Goal: Task Accomplishment & Management: Manage account settings

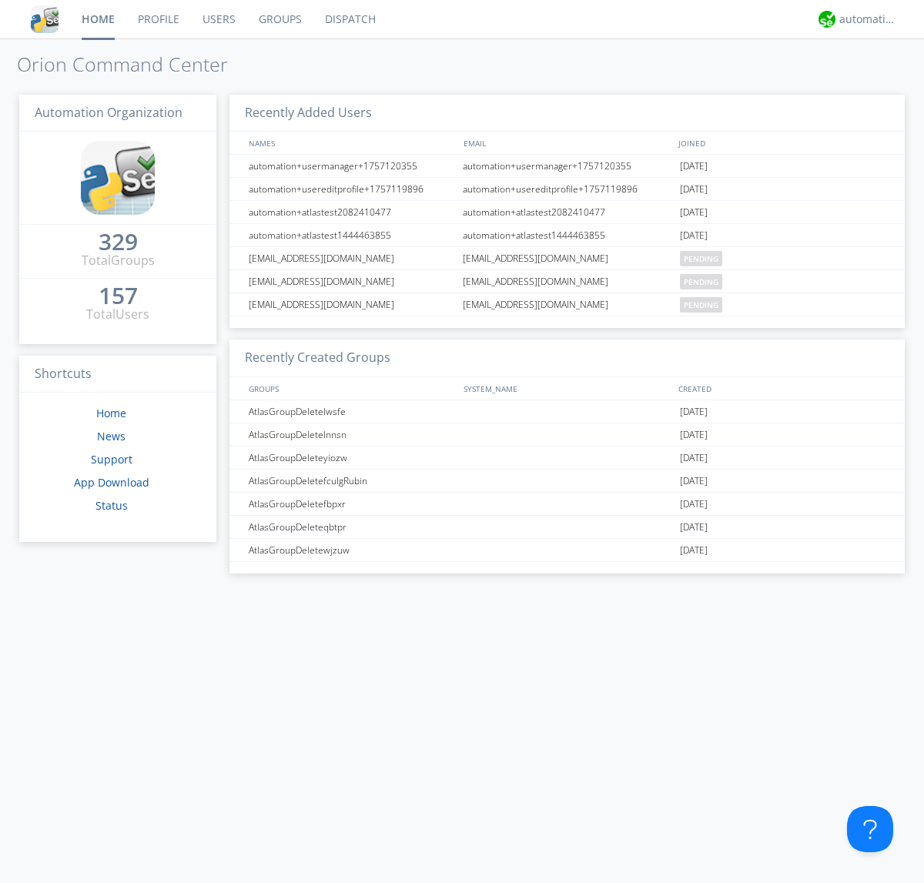
click at [279, 19] on link "Groups" at bounding box center [280, 19] width 66 height 38
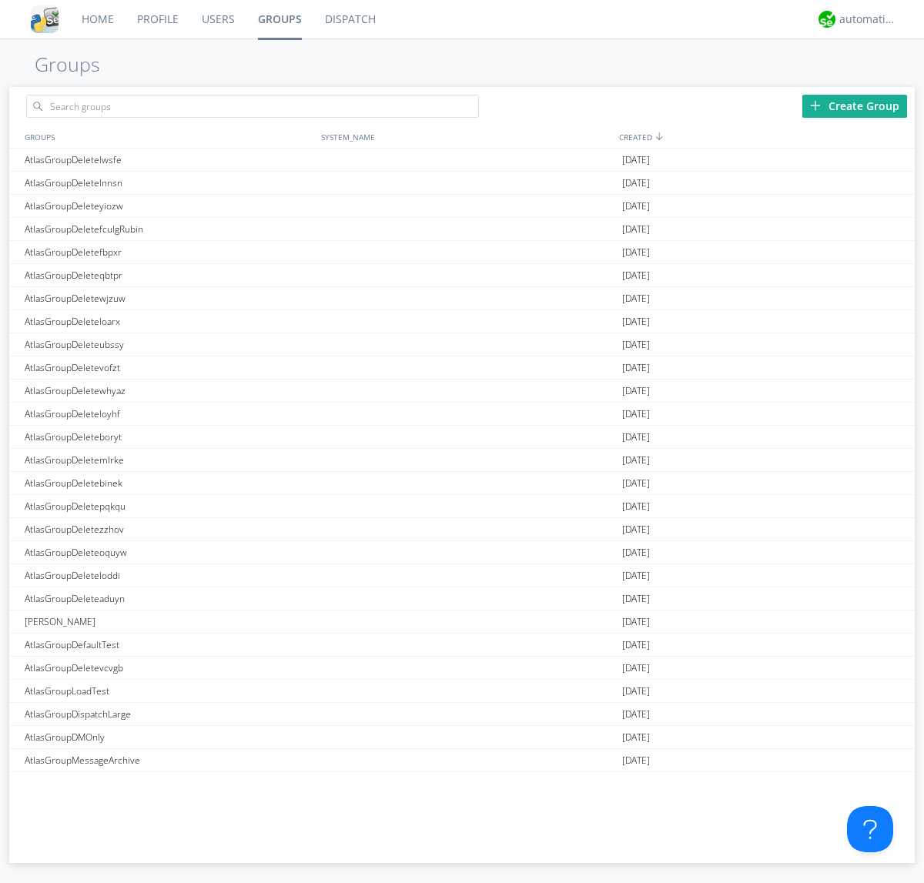
click at [854, 105] on div "Create Group" at bounding box center [854, 106] width 105 height 23
click at [279, 19] on link "Groups" at bounding box center [279, 19] width 67 height 38
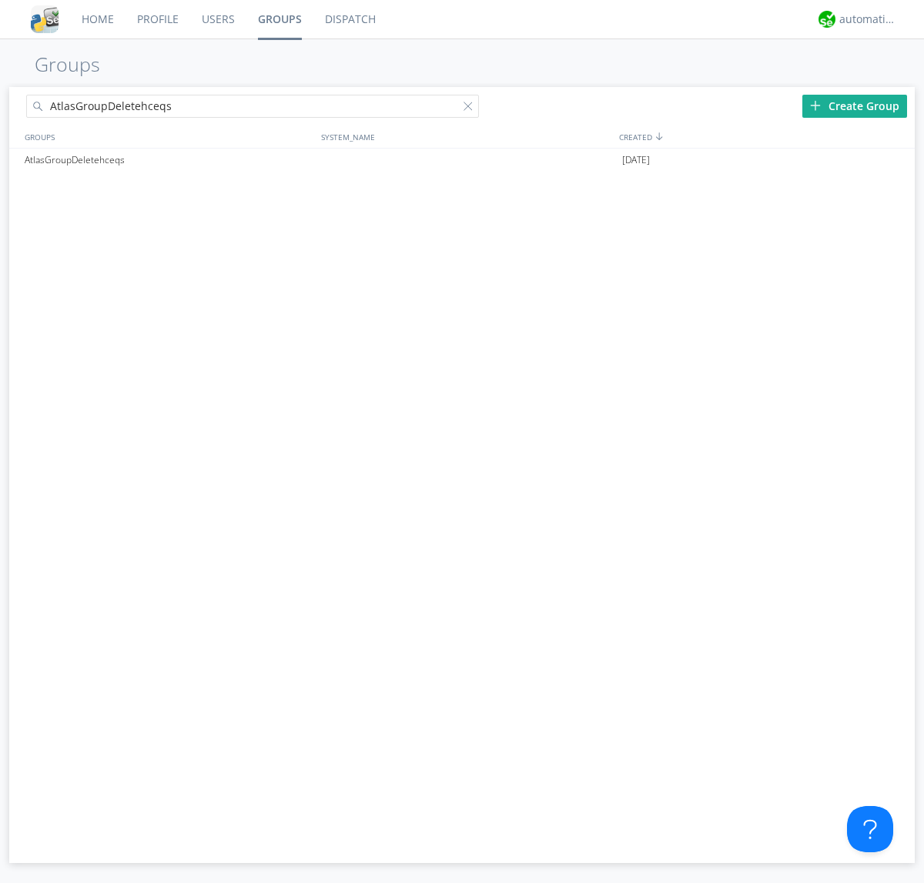
type input "AtlasGroupDeletehceqs"
click at [471, 109] on div at bounding box center [470, 109] width 15 height 15
type input "AtlasGroupDeletehceqs"
click at [895, 160] on div at bounding box center [895, 160] width 15 height 12
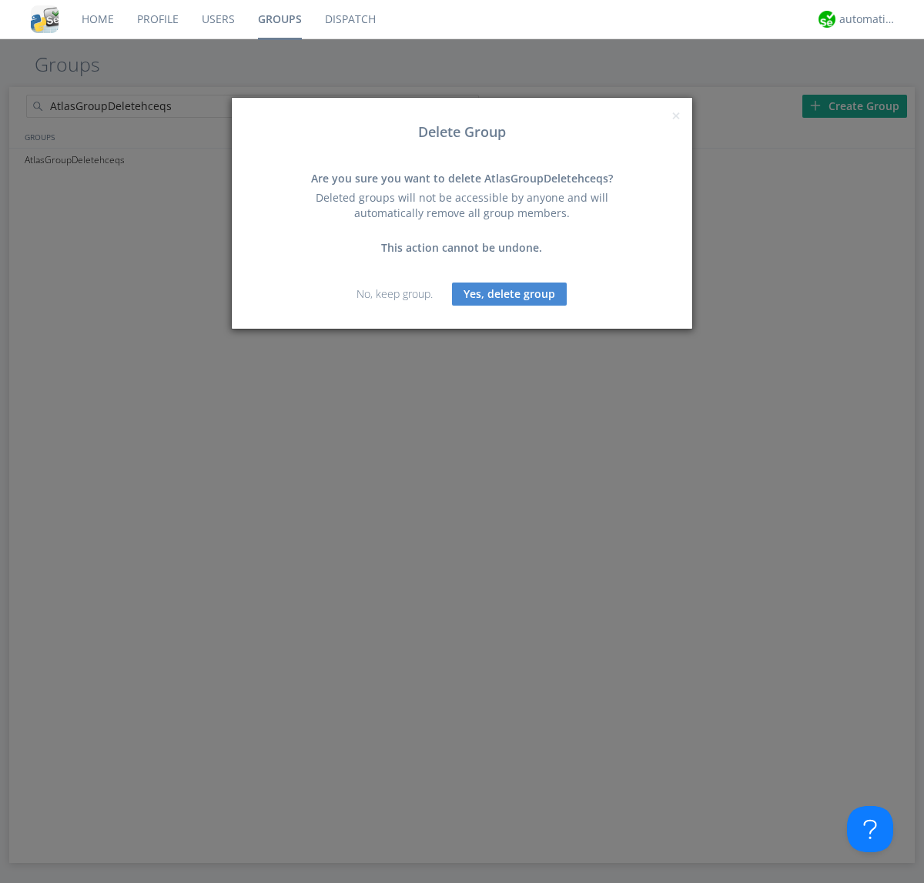
click at [510, 293] on button "Yes, delete group" at bounding box center [509, 294] width 115 height 23
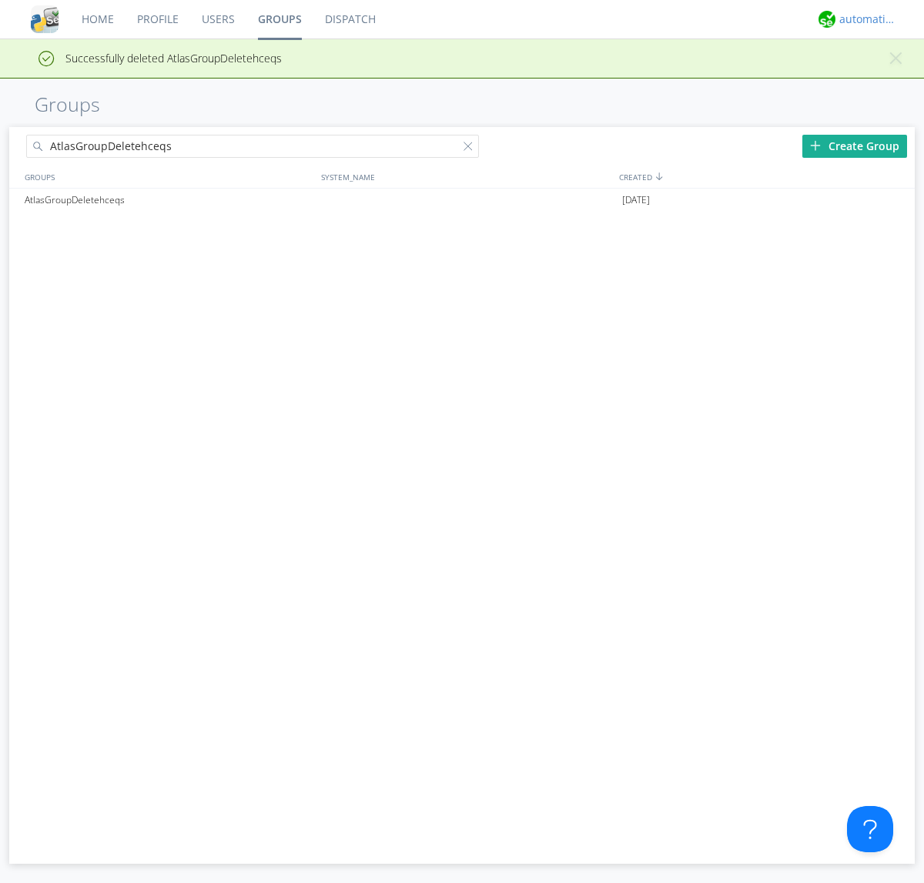
click at [864, 19] on div "automation+atlas" at bounding box center [868, 19] width 58 height 15
